Goal: Task Accomplishment & Management: Manage account settings

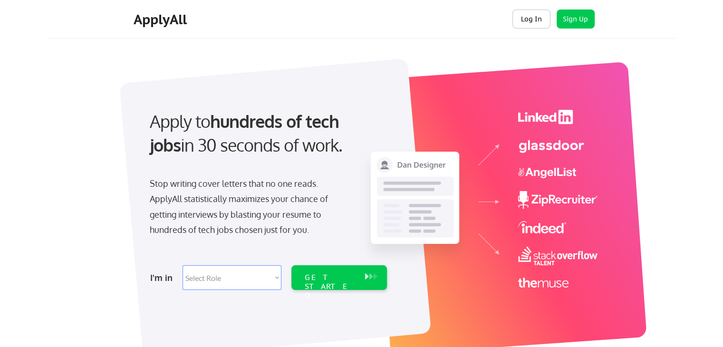
click at [536, 24] on button "Log In" at bounding box center [532, 19] width 38 height 19
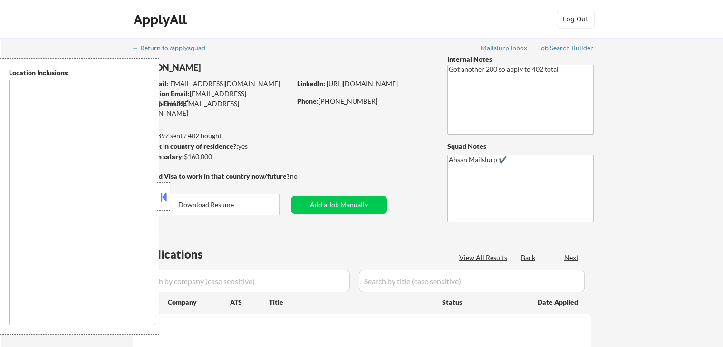
type textarea "[GEOGRAPHIC_DATA], [GEOGRAPHIC_DATA] [GEOGRAPHIC_DATA], [GEOGRAPHIC_DATA] [GEOG…"
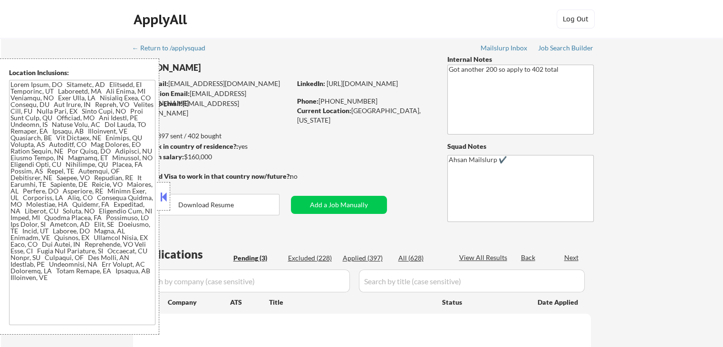
select select ""pending""
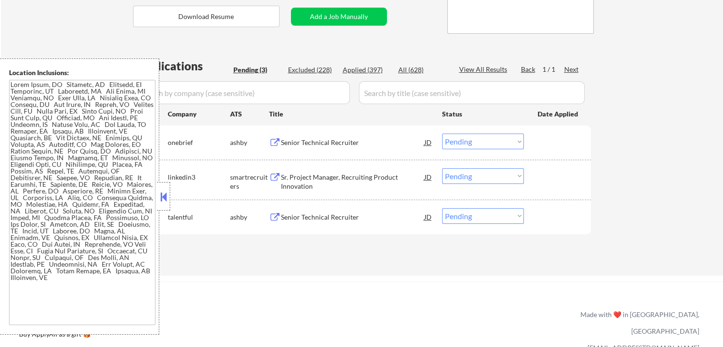
scroll to position [190, 0]
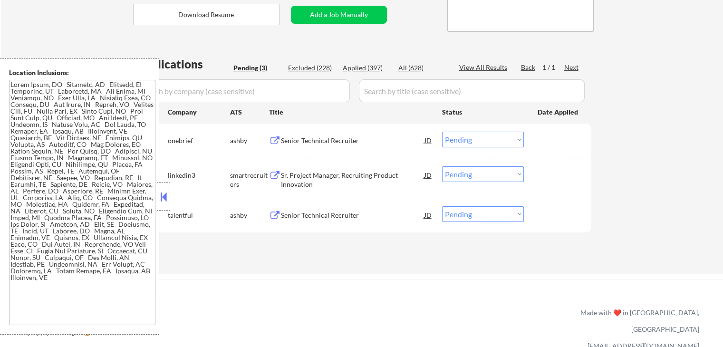
click at [352, 136] on div "Senior Technical Recruiter" at bounding box center [353, 140] width 144 height 17
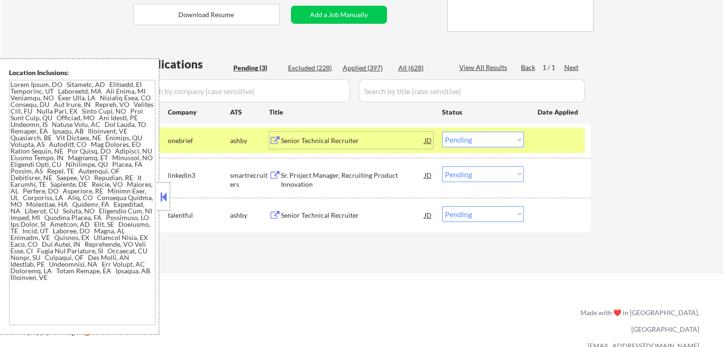
click at [377, 172] on div "Sr. Project Manager, Recruiting Product Innovation" at bounding box center [353, 180] width 144 height 19
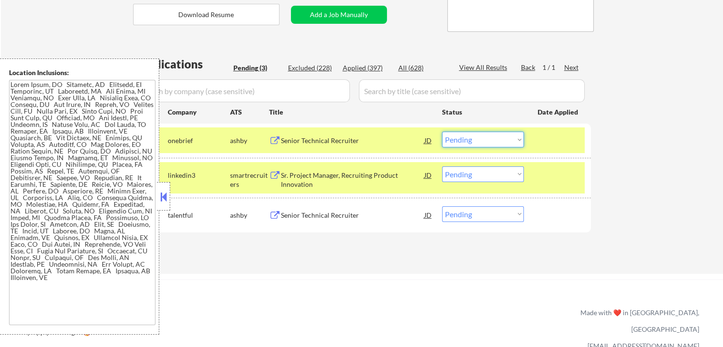
click at [461, 141] on select "Choose an option... Pending Applied Excluded (Questions) Excluded (Expired) Exc…" at bounding box center [483, 140] width 82 height 16
click at [442, 132] on select "Choose an option... Pending Applied Excluded (Questions) Excluded (Expired) Exc…" at bounding box center [483, 140] width 82 height 16
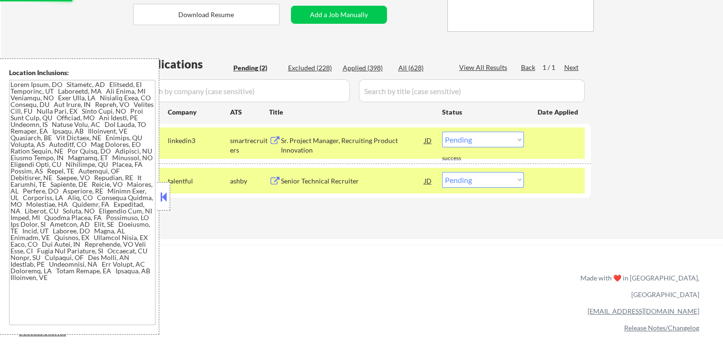
click at [354, 183] on div "Senior Technical Recruiter" at bounding box center [353, 181] width 144 height 10
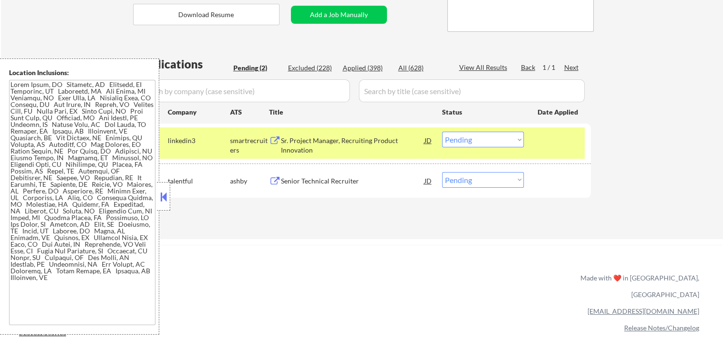
drag, startPoint x: 496, startPoint y: 144, endPoint x: 489, endPoint y: 147, distance: 7.9
click at [496, 144] on select "Choose an option... Pending Applied Excluded (Questions) Excluded (Expired) Exc…" at bounding box center [483, 140] width 82 height 16
click at [442, 132] on select "Choose an option... Pending Applied Excluded (Questions) Excluded (Expired) Exc…" at bounding box center [483, 140] width 82 height 16
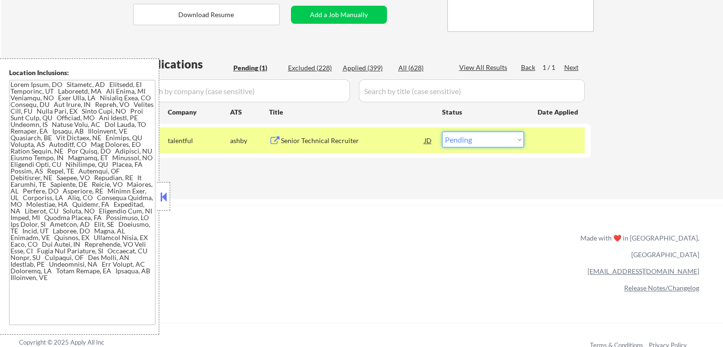
click at [472, 141] on select "Choose an option... Pending Applied Excluded (Questions) Excluded (Expired) Exc…" at bounding box center [483, 140] width 82 height 16
select select ""excluded__salary_""
click at [442, 132] on select "Choose an option... Pending Applied Excluded (Questions) Excluded (Expired) Exc…" at bounding box center [483, 140] width 82 height 16
click at [460, 241] on div "ApplyAll Refer & earn free applications 👯‍♀️ Buy ApplyAll as a gift 🎁 About App…" at bounding box center [361, 287] width 723 height 151
